Goal: Complete application form: Complete application form

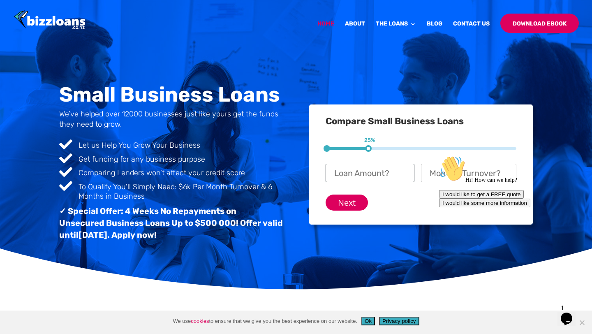
click at [383, 178] on input "Loan Amount? *" at bounding box center [370, 173] width 89 height 19
type input "$ 100,000"
click at [446, 178] on div "Hi! How can we help? I would like to get a FREE quote I would like some more in…" at bounding box center [513, 181] width 148 height 52
click at [451, 174] on div "Hi! How can we help? I would like to get a FREE quote I would like some more in…" at bounding box center [513, 181] width 148 height 52
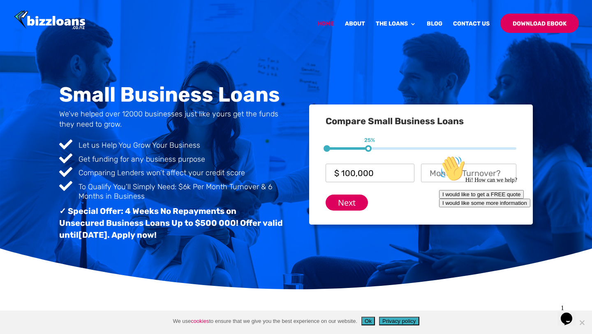
click at [448, 174] on div "Hi! How can we help? I would like to get a FREE quote I would like some more in…" at bounding box center [513, 181] width 148 height 52
click at [428, 173] on input "Monthly Turnover? *" at bounding box center [468, 173] width 95 height 19
type input "$ 80,000"
click at [341, 208] on input "Next" at bounding box center [347, 203] width 42 height 16
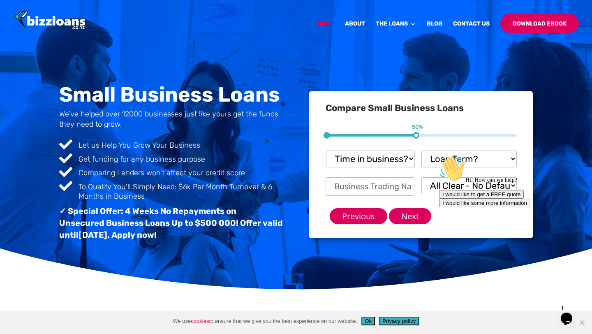
scroll to position [50, 0]
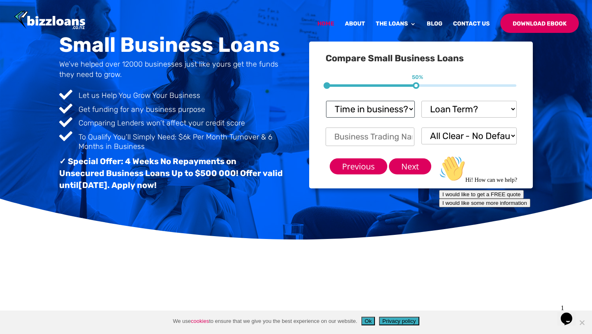
click at [410, 110] on select "Time in business? Startup under 6 months 6-12 months Over 12 months Over 24 mon…" at bounding box center [370, 109] width 89 height 17
select select "Startup"
click at [326, 101] on select "Time in business? Startup under 6 months 6-12 months Over 12 months Over 24 mon…" at bounding box center [370, 109] width 89 height 17
click at [452, 113] on select "Loan Term? 1-3 months 3-6 months 6 - 12 months 12 - 18 months 18 - 24 months 24…" at bounding box center [469, 109] width 95 height 17
click at [422, 101] on select "Loan Term? 1-3 months 3-6 months 6 - 12 months 12 - 18 months 18 - 24 months 24…" at bounding box center [469, 109] width 95 height 17
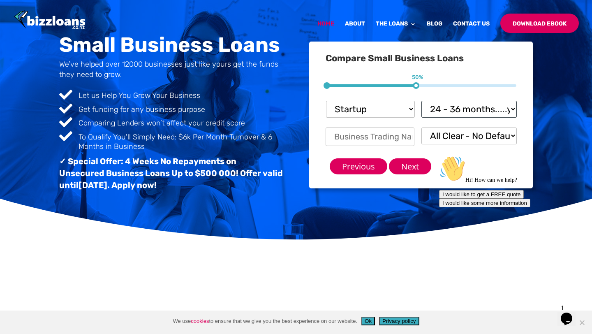
click at [459, 110] on select "Loan Term? 1-3 months 3-6 months 6 - 12 months 12 - 18 months 18 - 24 months 24…" at bounding box center [469, 109] width 95 height 17
select select "18 - 24 months"
click at [422, 101] on select "Loan Term? 1-3 months 3-6 months 6 - 12 months 12 - 18 months 18 - 24 months 24…" at bounding box center [469, 109] width 95 height 17
click at [375, 140] on input "Business Trading Name *" at bounding box center [370, 137] width 89 height 19
click at [464, 136] on select "All Clear - No Defaults I Have Paid Defaults I have Unpaid Defaults" at bounding box center [469, 136] width 95 height 17
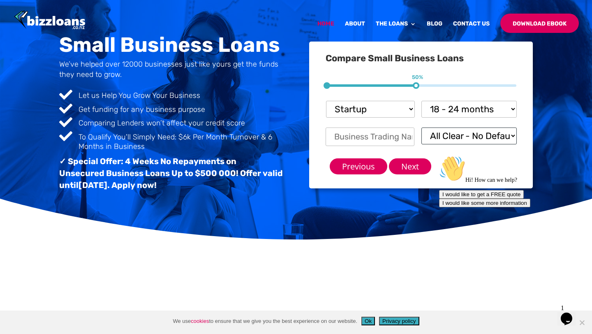
select select "I Have Paid Defaults"
click at [422, 128] on select "All Clear - No Defaults I Have Paid Defaults I have Unpaid Defaults" at bounding box center [469, 136] width 95 height 17
click at [375, 137] on input "Business Trading Name *" at bounding box center [370, 137] width 89 height 19
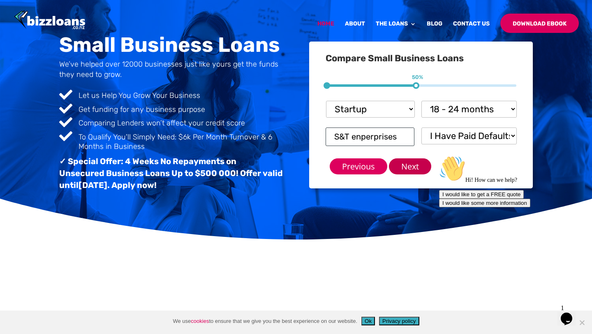
type input "S&T enperprises"
click at [413, 168] on input "Next" at bounding box center [410, 166] width 42 height 16
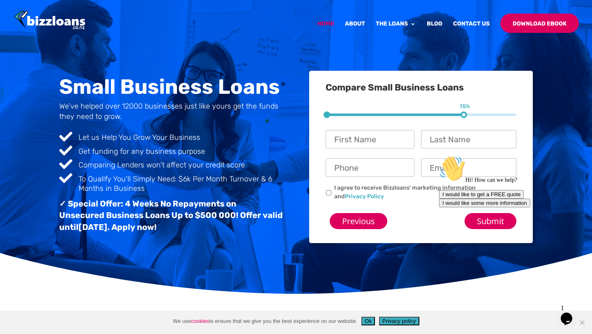
scroll to position [0, 0]
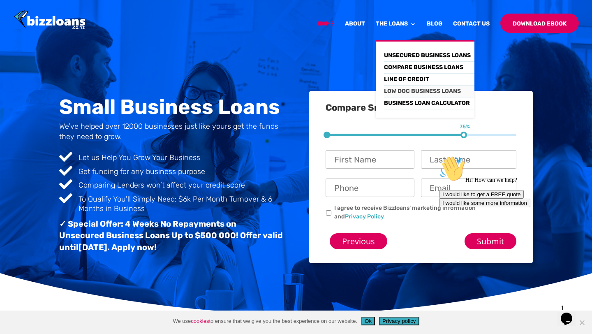
click at [407, 92] on link "Low Doc Business Loans" at bounding box center [429, 92] width 90 height 12
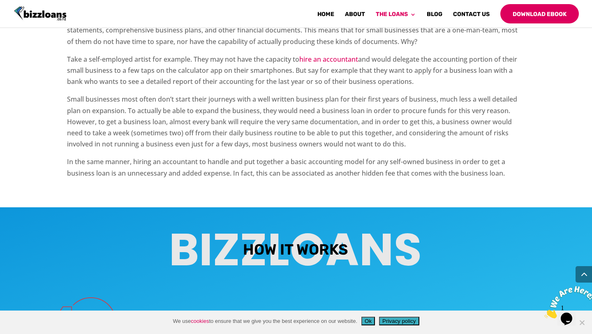
scroll to position [1751, 0]
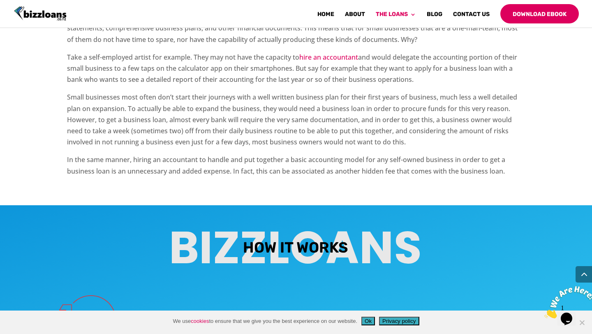
click at [369, 323] on button "Ok" at bounding box center [369, 321] width 14 height 9
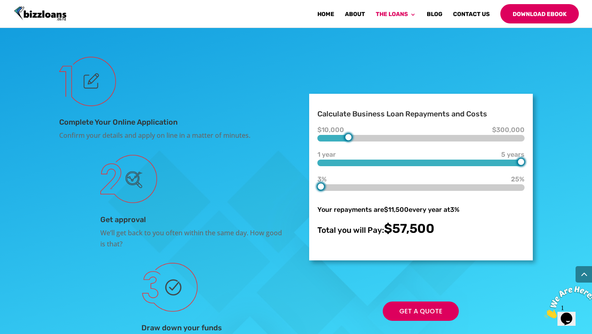
scroll to position [1987, 0]
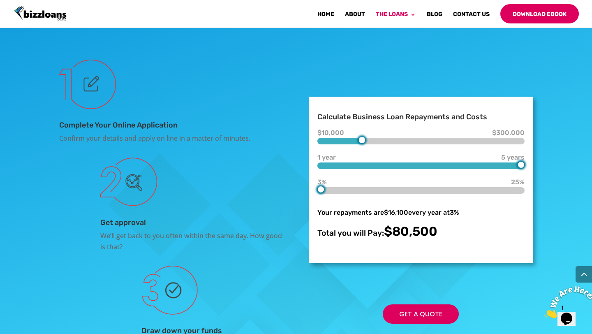
click at [359, 141] on div at bounding box center [362, 140] width 7 height 7
type input "50000"
click at [350, 142] on div at bounding box center [348, 140] width 7 height 7
type input "3"
click at [318, 190] on div at bounding box center [421, 190] width 207 height 7
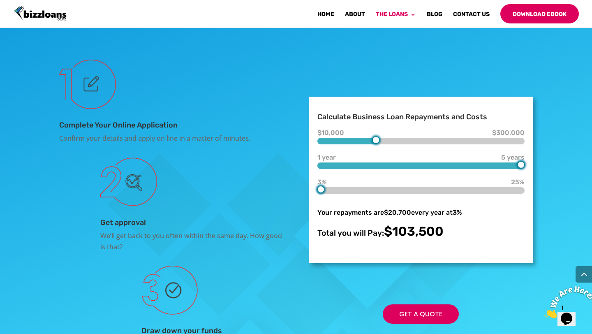
type input "80000"
click at [372, 133] on div "$10,000 $80,000 $300,000" at bounding box center [421, 139] width 207 height 12
click at [420, 316] on link "Get a Quote" at bounding box center [421, 313] width 76 height 19
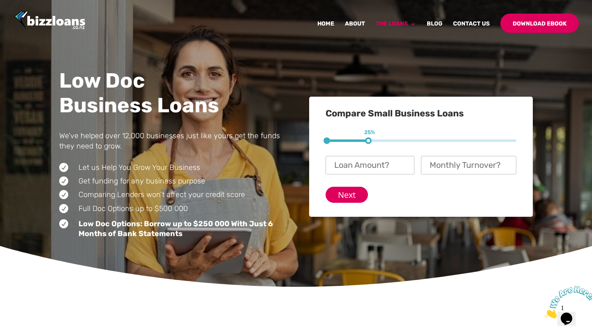
scroll to position [12, 0]
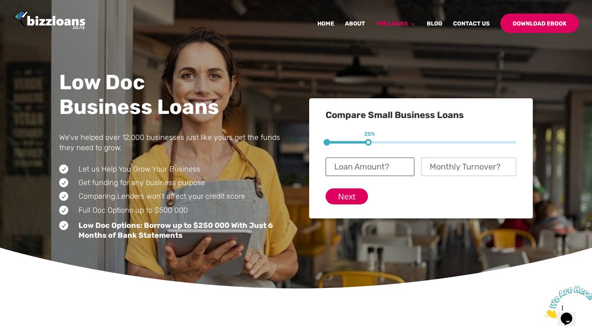
click at [377, 162] on input "Loan Amount? *" at bounding box center [370, 167] width 89 height 19
type input "$ 100,000"
click at [449, 169] on input "Monthly Turnover? *" at bounding box center [468, 167] width 95 height 19
type input "$ 80,000"
click at [346, 192] on input "Next" at bounding box center [347, 196] width 42 height 16
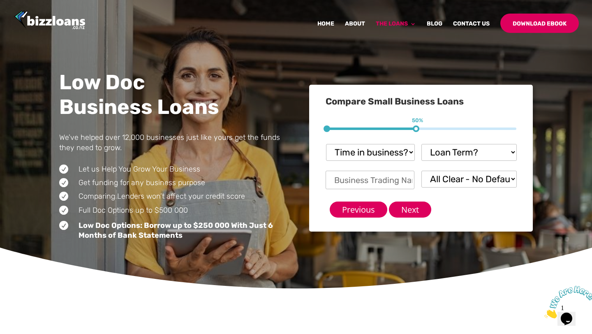
scroll to position [56, 0]
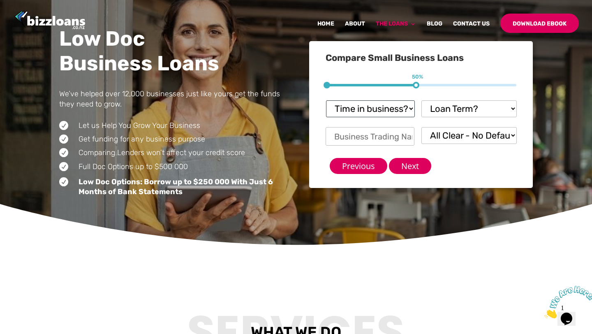
click at [399, 108] on select "Time in business? Startup under 6 months 6-12 months Over 12 months Over 24 mon…" at bounding box center [370, 108] width 89 height 17
select select "Over 24 months"
click at [326, 100] on select "Time in business? Startup under 6 months 6-12 months Over 12 months Over 24 mon…" at bounding box center [370, 108] width 89 height 17
click at [462, 105] on select "Loan Term? 1-3 months 3-6 months 6 - 12 months 12 - 18 months 18 - 24 months 24…" at bounding box center [469, 108] width 95 height 17
select select "24 - 36 months.....you'll need security"
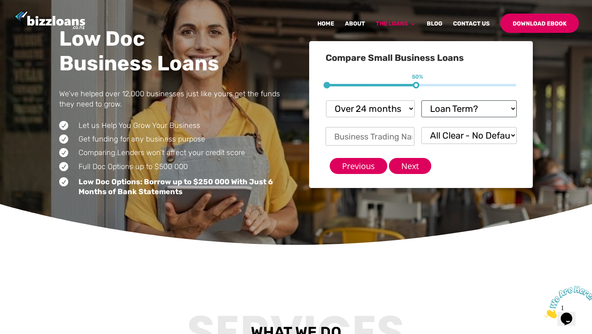
click at [422, 100] on select "Loan Term? 1-3 months 3-6 months 6 - 12 months 12 - 18 months 18 - 24 months 24…" at bounding box center [469, 108] width 95 height 17
click at [388, 137] on input "Business Trading Name *" at bounding box center [370, 136] width 89 height 19
type input "3kings liquor NZ Limited"
click at [453, 139] on select "All Clear - No Defaults I Have Paid Defaults I have Unpaid Defaults" at bounding box center [469, 135] width 95 height 17
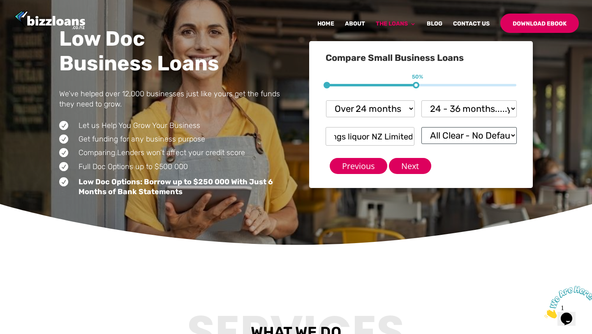
scroll to position [0, 0]
click at [422, 127] on select "All Clear - No Defaults I Have Paid Defaults I have Unpaid Defaults" at bounding box center [469, 135] width 95 height 17
click at [459, 135] on select "All Clear - No Defaults I Have Paid Defaults I have Unpaid Defaults" at bounding box center [469, 135] width 95 height 17
click at [422, 127] on select "All Clear - No Defaults I Have Paid Defaults I have Unpaid Defaults" at bounding box center [469, 135] width 95 height 17
click at [460, 133] on select "All Clear - No Defaults I Have Paid Defaults I have Unpaid Defaults" at bounding box center [469, 135] width 95 height 17
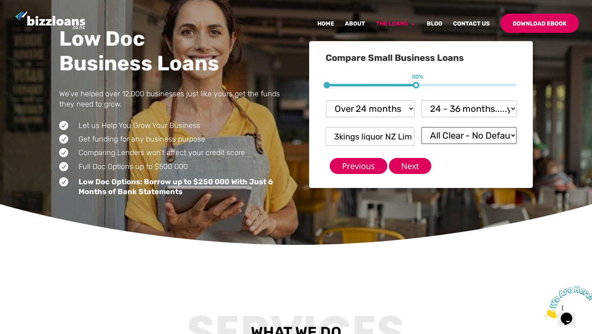
select select "I Have Paid Defaults"
click at [422, 127] on select "All Clear - No Defaults I Have Paid Defaults I have Unpaid Defaults" at bounding box center [469, 135] width 95 height 17
click at [405, 165] on input "Next" at bounding box center [410, 166] width 42 height 16
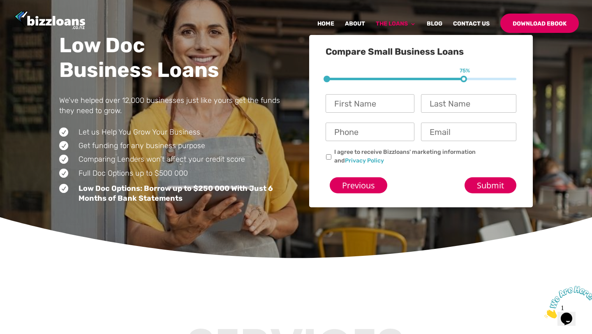
scroll to position [50, 0]
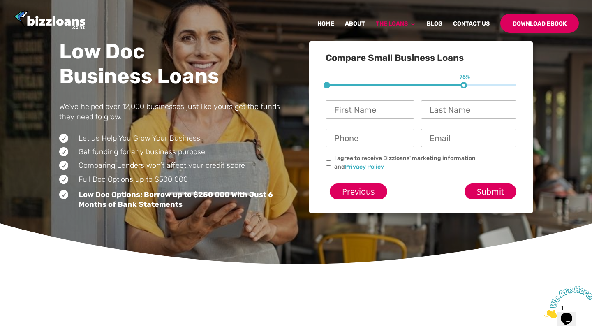
click at [370, 109] on input "First Name *" at bounding box center [370, 109] width 89 height 19
type input "[PERSON_NAME]"
click at [446, 109] on input "Last Name *" at bounding box center [468, 109] width 95 height 19
type input "[PERSON_NAME]"
click at [364, 137] on input "Phone *" at bounding box center [370, 138] width 89 height 19
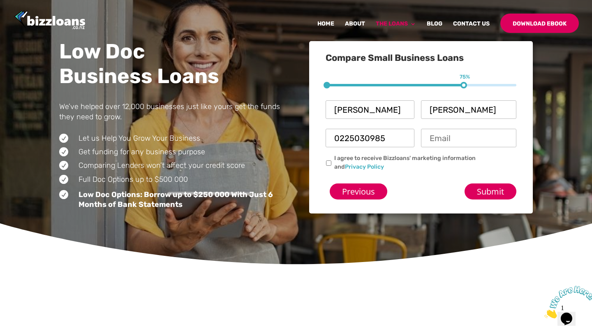
type input "0225030985"
click at [438, 142] on input "Email *" at bounding box center [468, 138] width 95 height 19
type input "[EMAIL_ADDRESS][DOMAIN_NAME]"
click at [328, 164] on input "I agree to receive Bizzloans' marketing information and Privacy Policy" at bounding box center [328, 162] width 5 height 5
checkbox input "true"
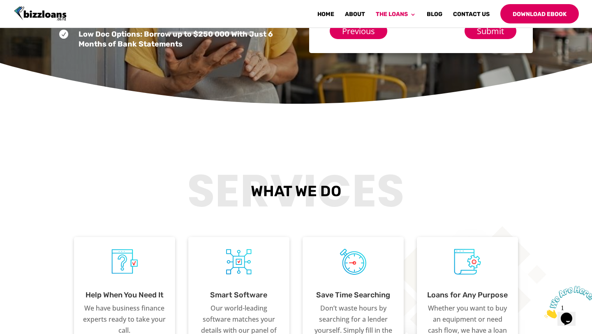
scroll to position [0, 0]
